Goal: Download file/media

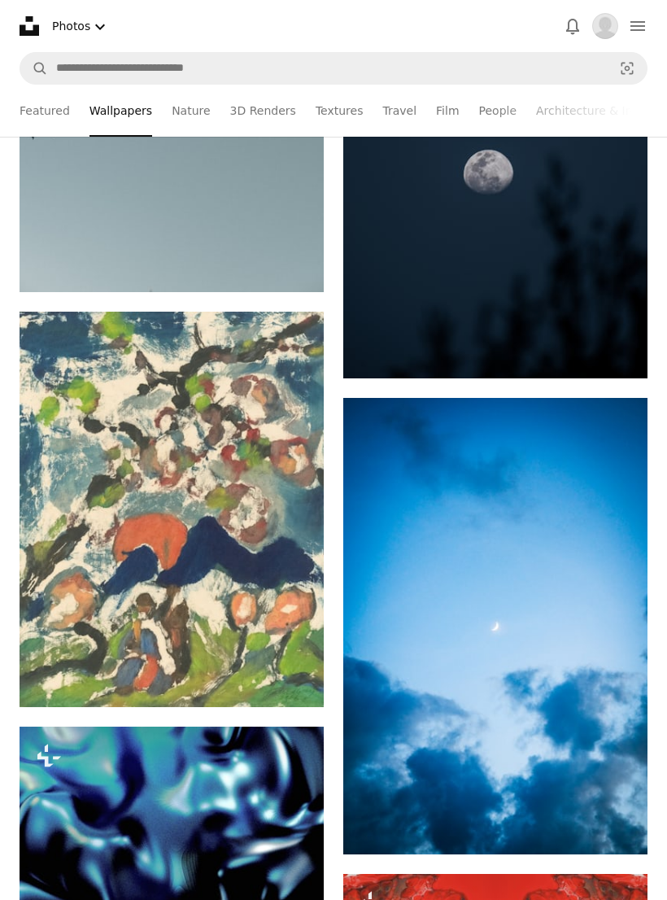
scroll to position [38097, 0]
click at [82, 601] on img at bounding box center [172, 509] width 304 height 395
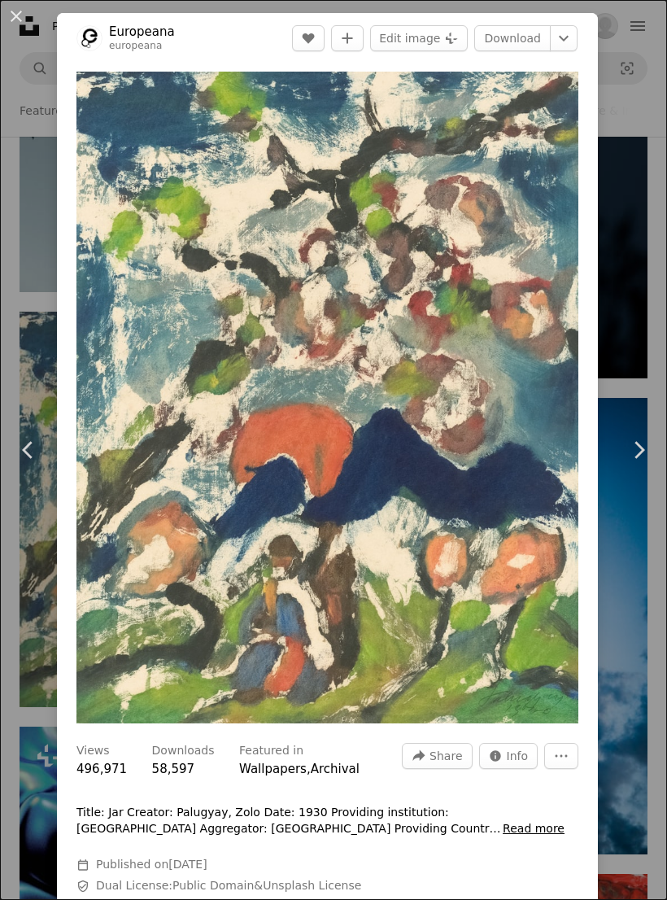
click at [551, 40] on link "Download" at bounding box center [512, 38] width 76 height 26
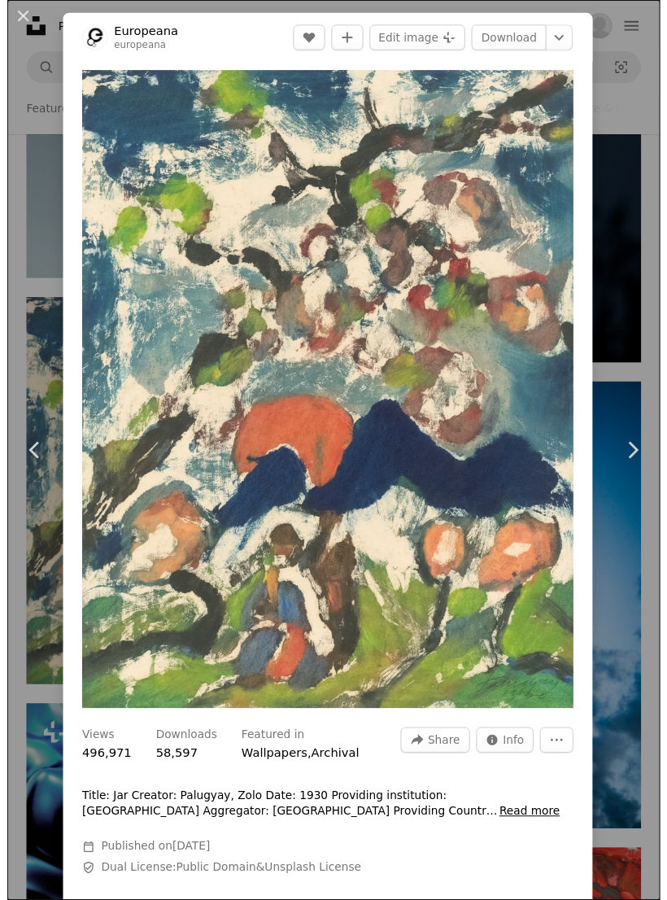
scroll to position [38125, 0]
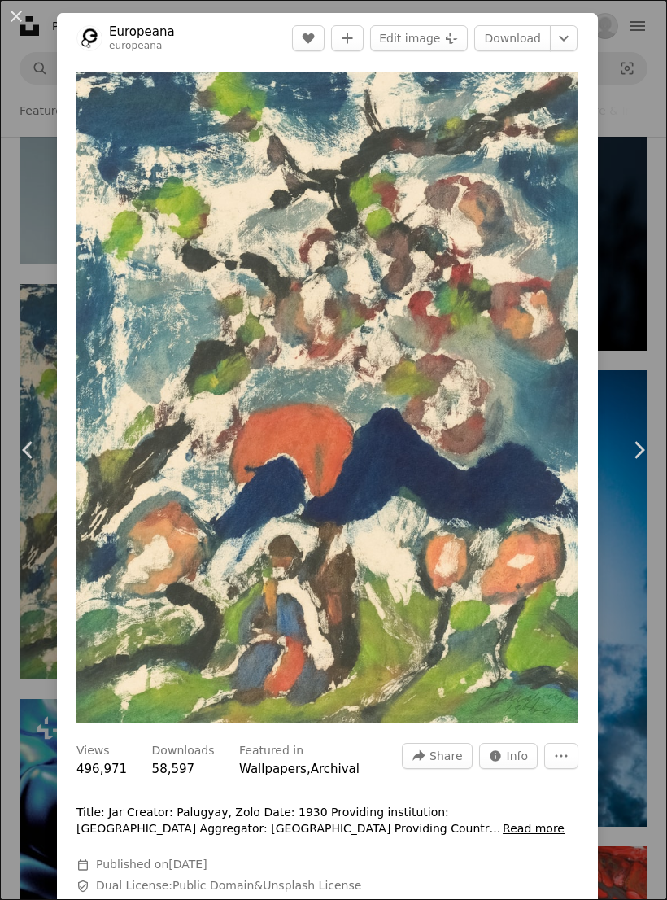
click at [22, 14] on button "An X shape" at bounding box center [17, 17] width 20 height 20
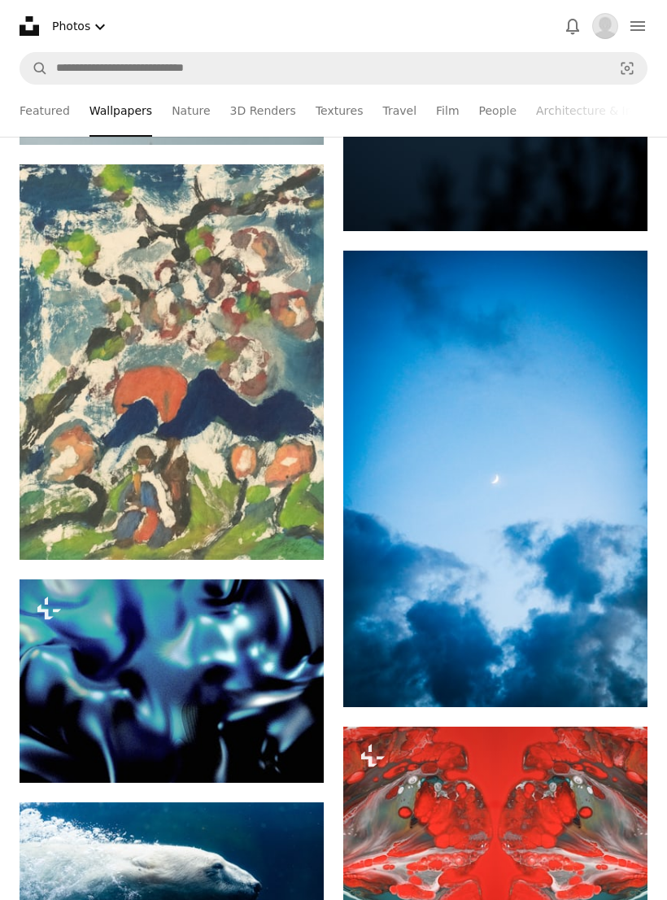
scroll to position [38153, 0]
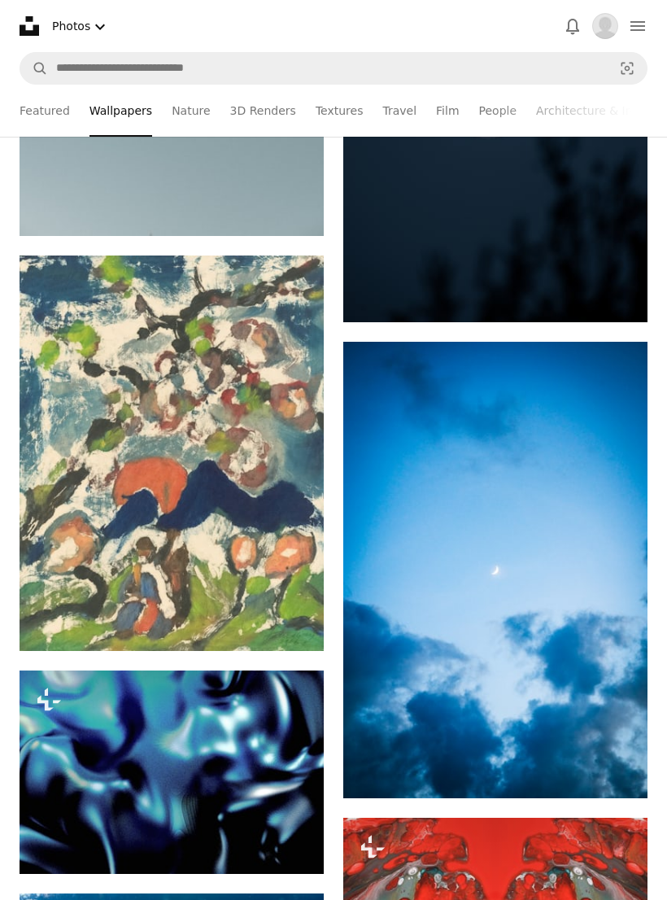
click at [168, 583] on img at bounding box center [172, 453] width 304 height 395
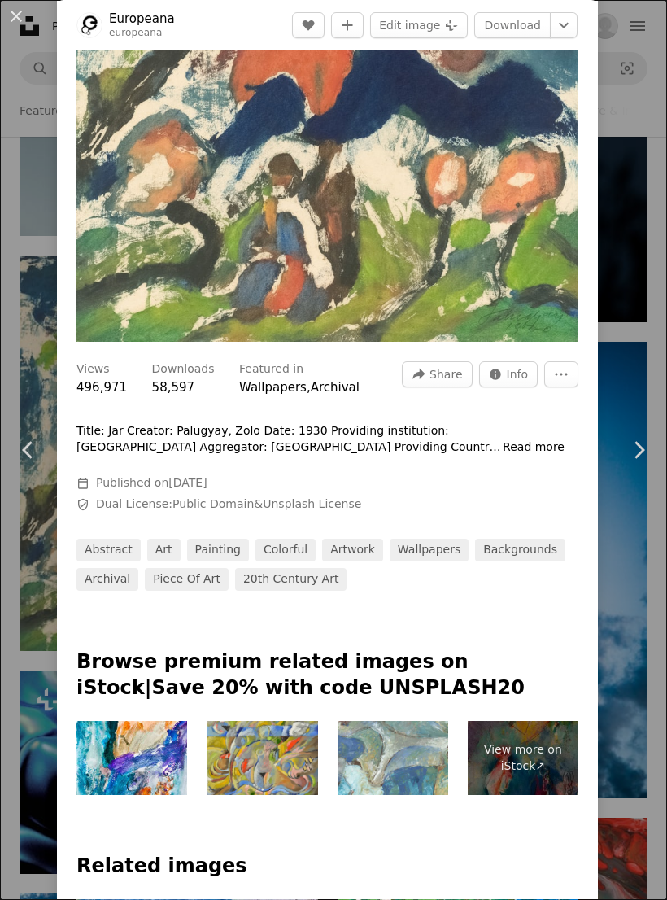
scroll to position [382, 0]
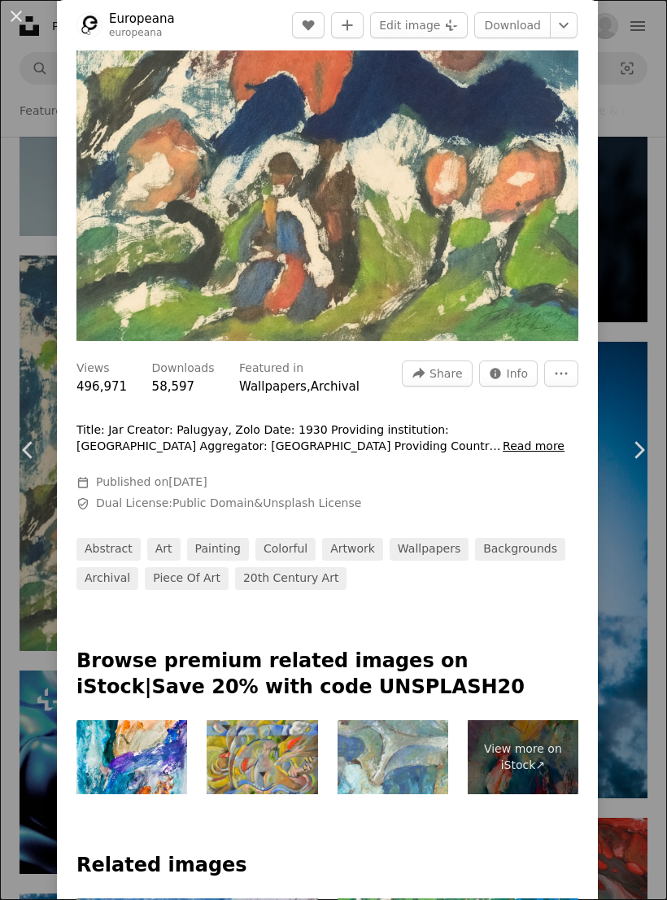
click at [295, 394] on link "Wallpapers" at bounding box center [273, 386] width 68 height 15
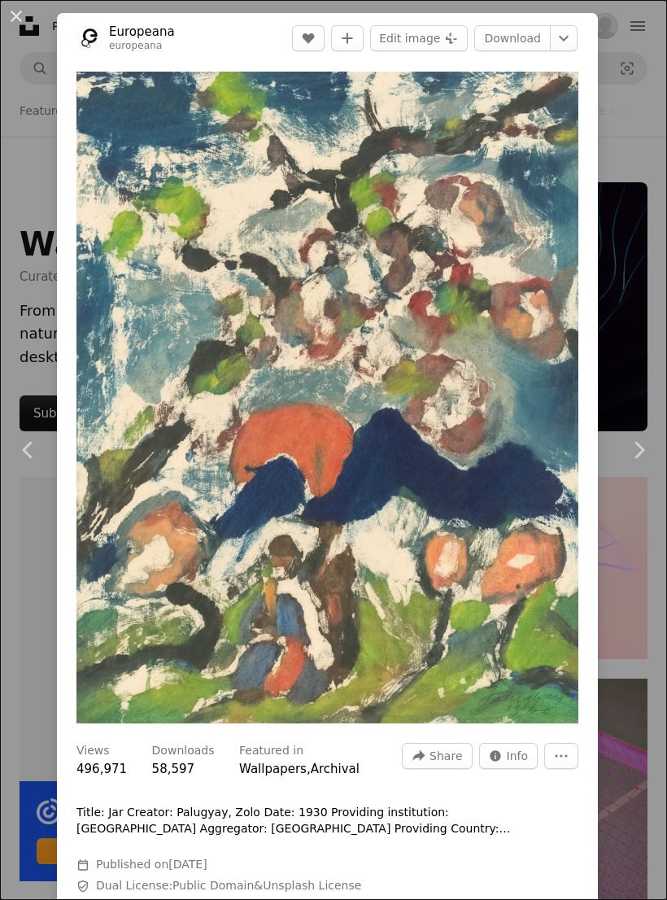
scroll to position [38181, 0]
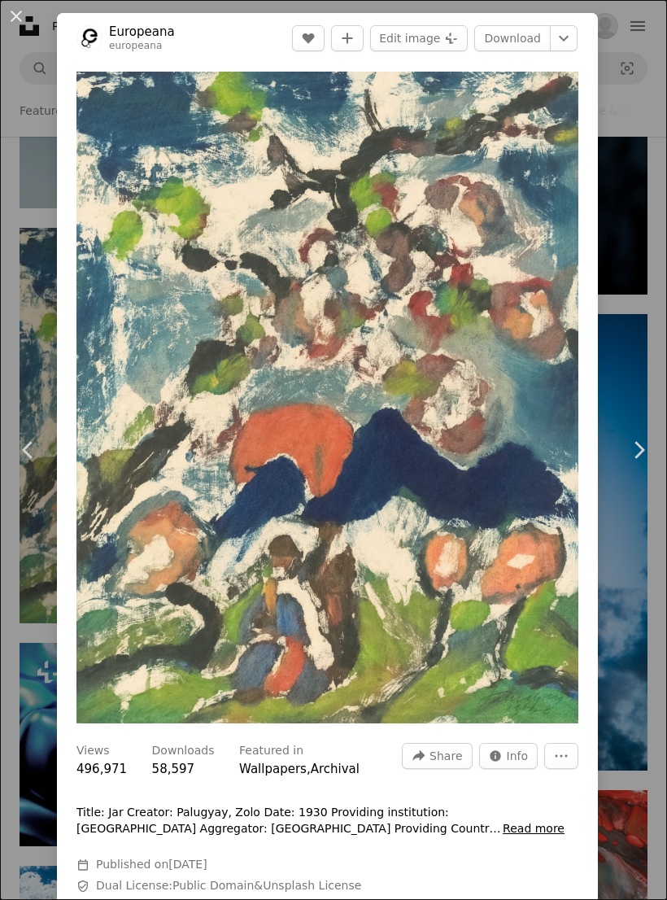
click at [353, 776] on link "Archival" at bounding box center [335, 769] width 49 height 15
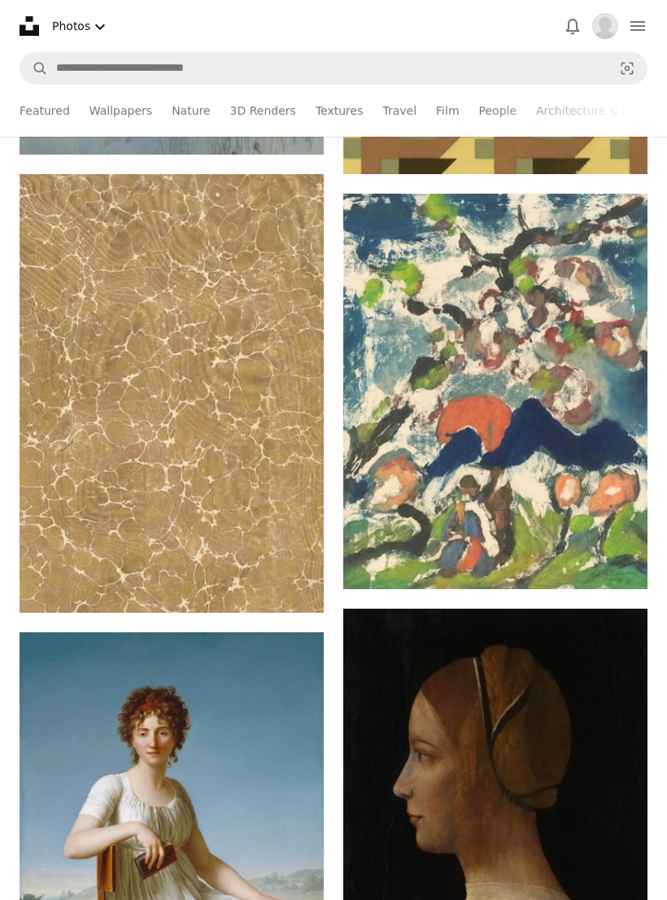
scroll to position [3331, 0]
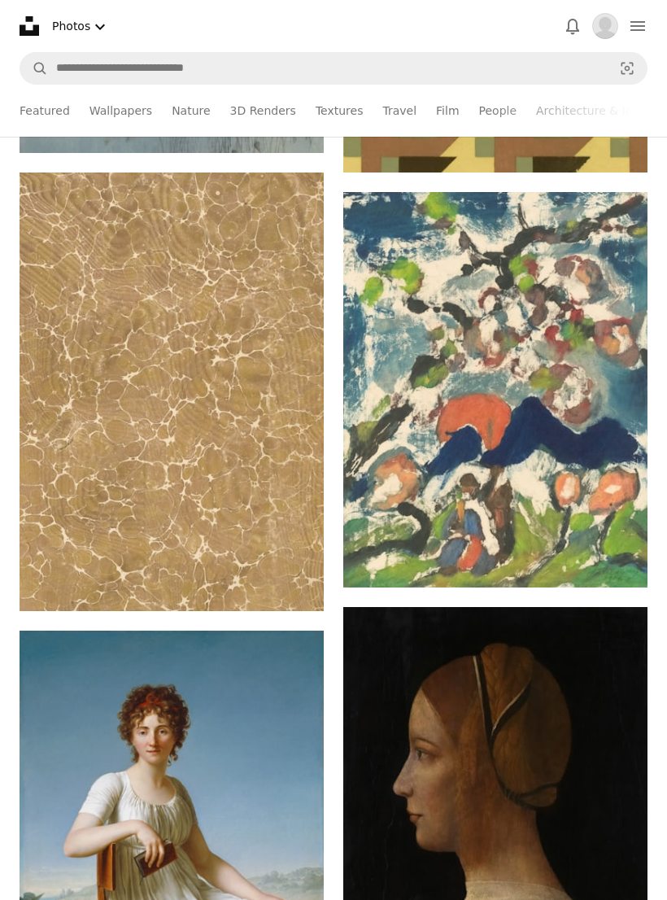
click at [578, 477] on img at bounding box center [495, 389] width 304 height 395
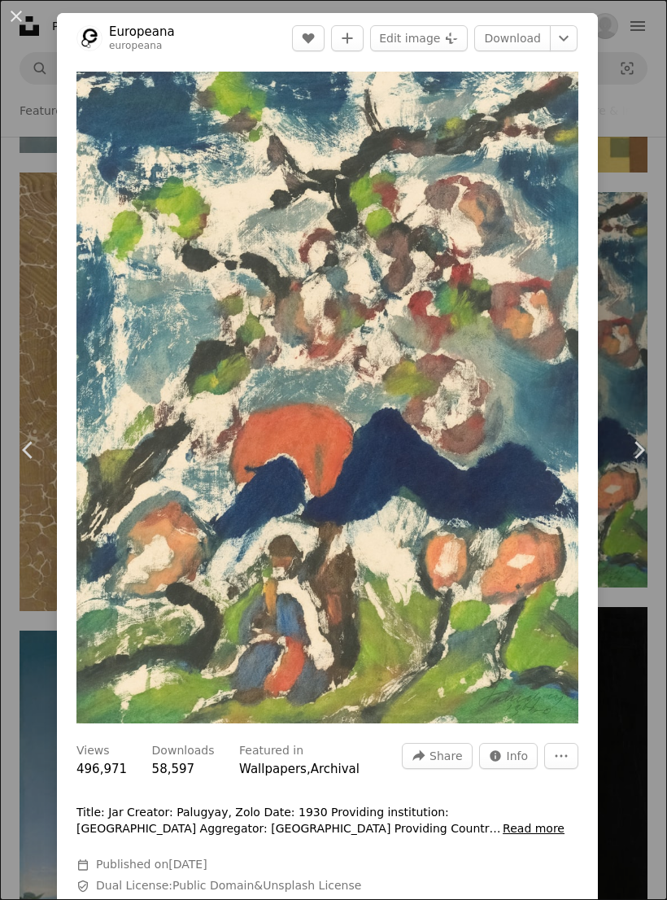
click at [532, 505] on img "Zoom in on this image" at bounding box center [327, 398] width 502 height 652
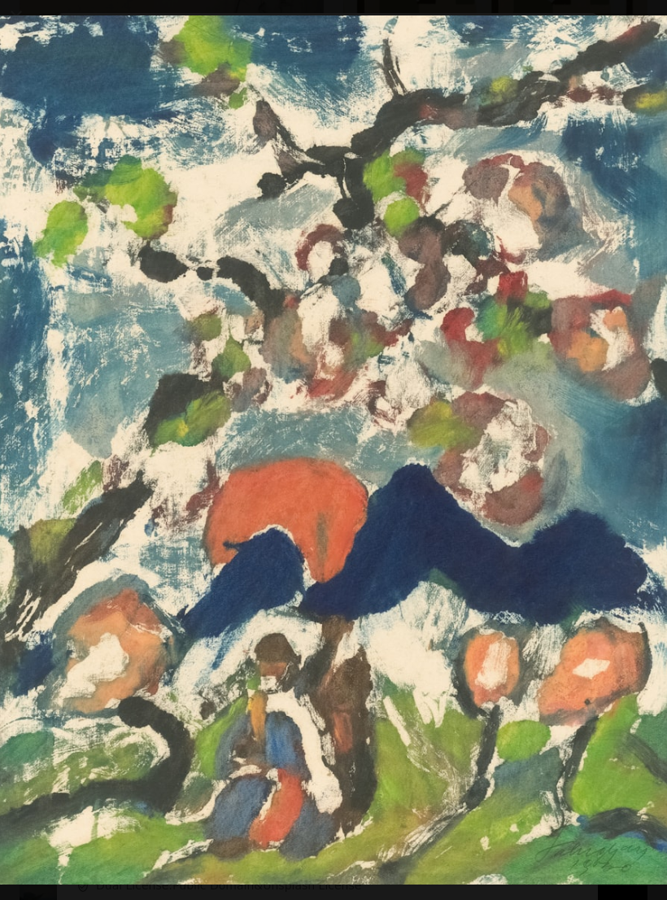
click at [531, 532] on img "Zoom out on this image" at bounding box center [333, 449] width 669 height 869
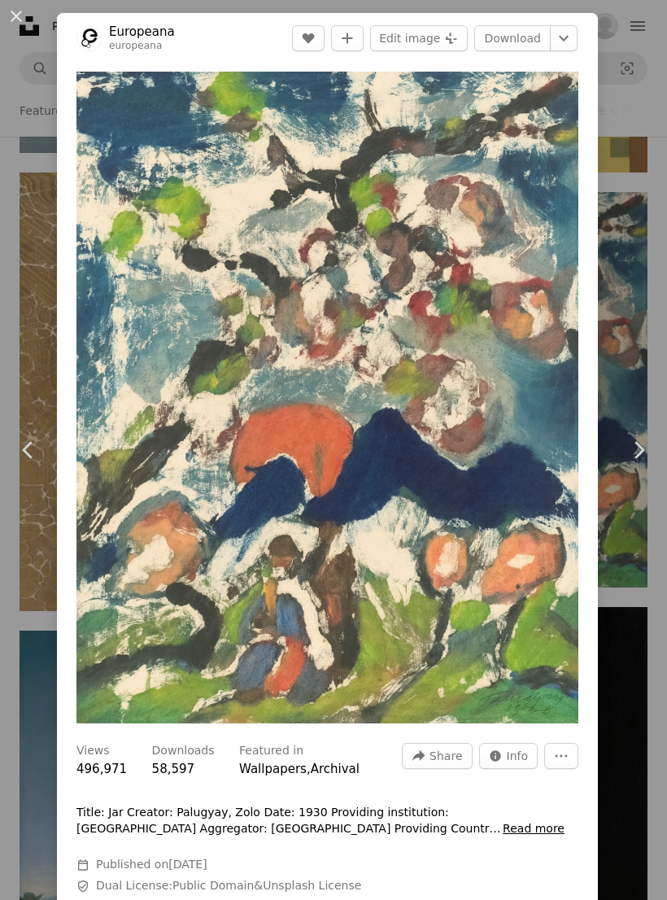
click at [526, 837] on button "Read more" at bounding box center [534, 829] width 62 height 16
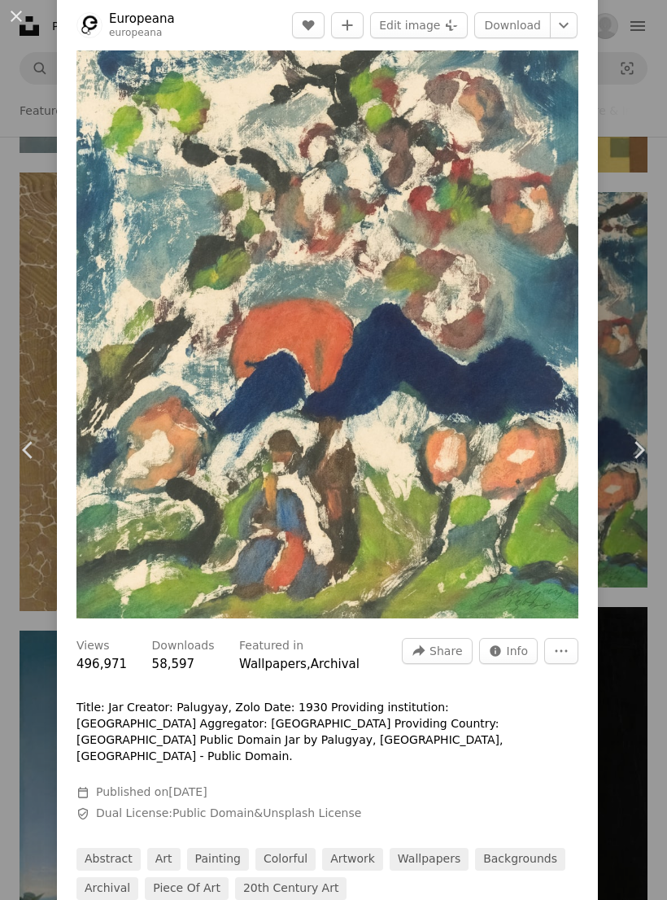
scroll to position [107, 0]
